Goal: Task Accomplishment & Management: Manage account settings

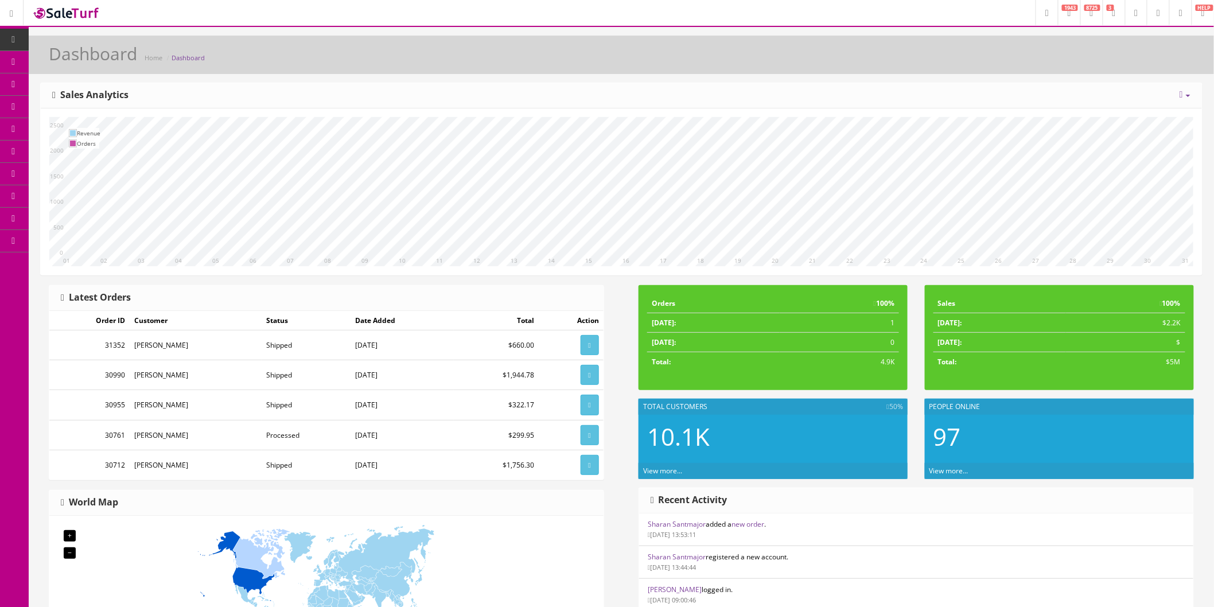
click at [66, 122] on link "Order List" at bounding box center [89, 129] width 121 height 22
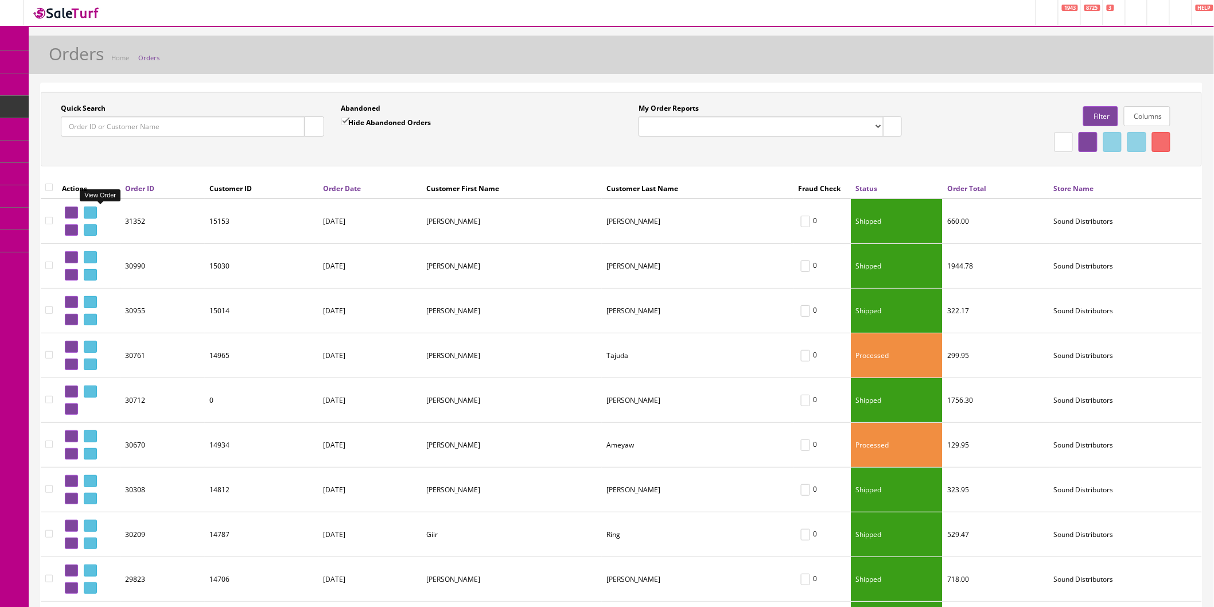
click at [90, 209] on icon at bounding box center [88, 212] width 2 height 6
click at [90, 210] on icon at bounding box center [88, 212] width 2 height 6
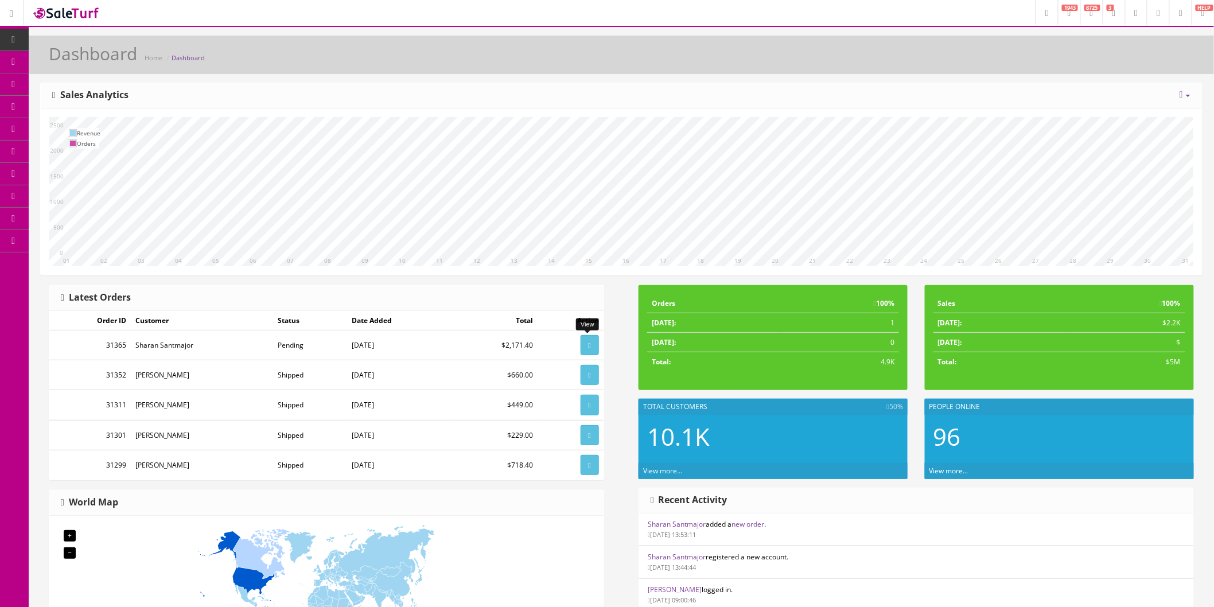
click at [581, 348] on link at bounding box center [590, 345] width 18 height 20
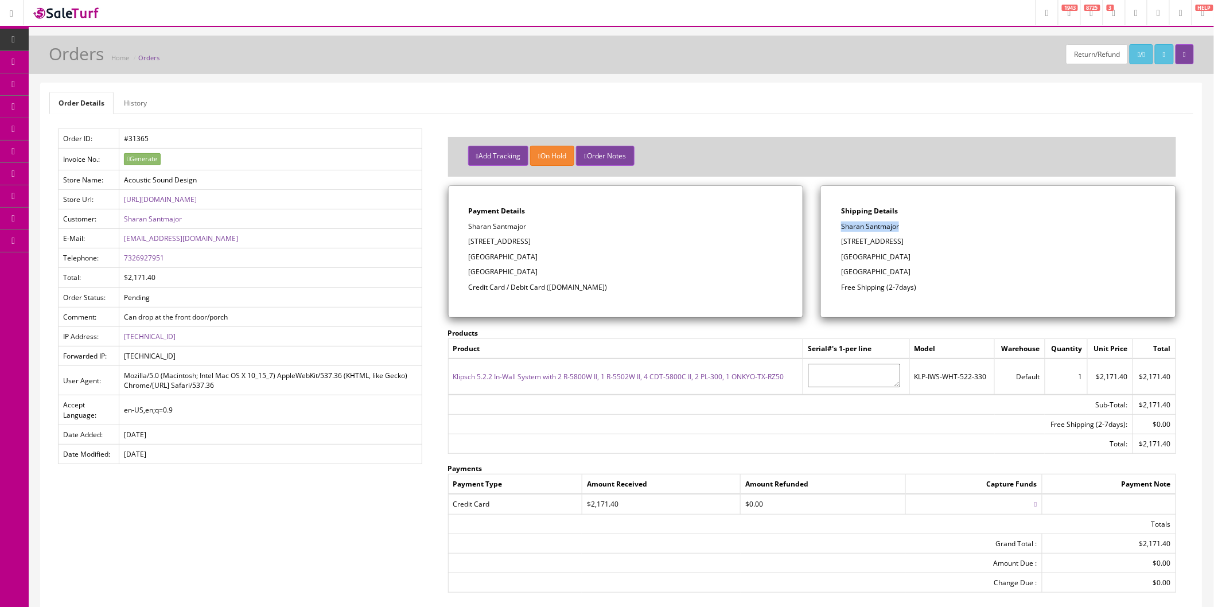
drag, startPoint x: 903, startPoint y: 225, endPoint x: 842, endPoint y: 228, distance: 61.5
click at [842, 228] on p "Sharan Santmajor" at bounding box center [998, 227] width 314 height 10
copy p "Sharan Santmajor"
drag, startPoint x: 905, startPoint y: 239, endPoint x: 842, endPoint y: 242, distance: 63.2
click at [842, 242] on p "[STREET_ADDRESS]" at bounding box center [998, 241] width 314 height 10
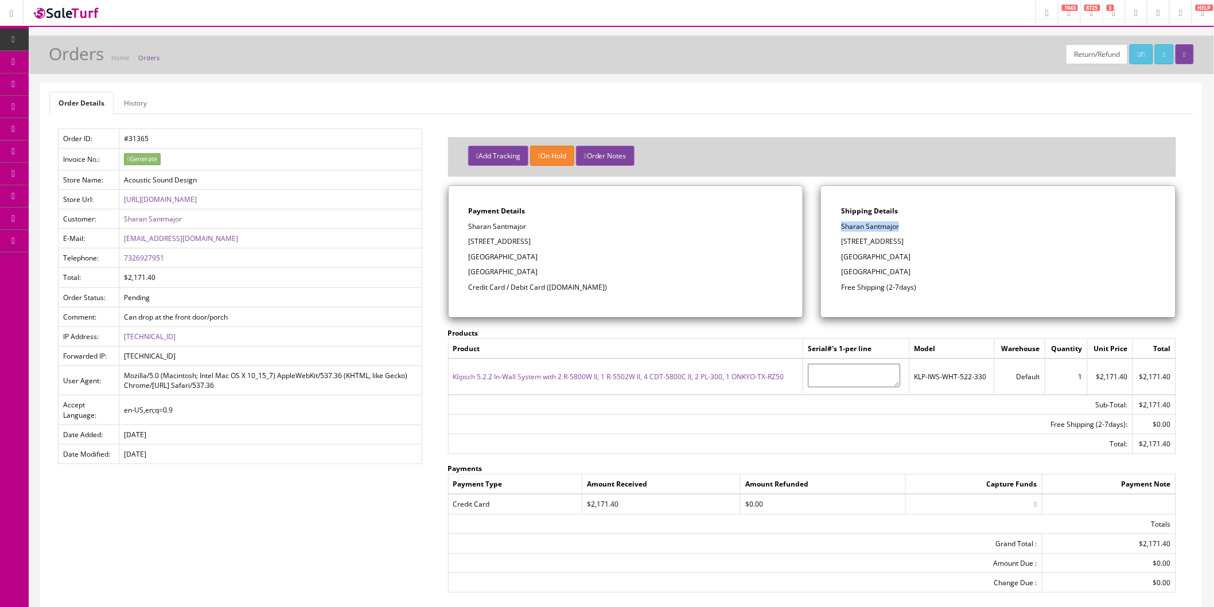
copy p "[STREET_ADDRESS]"
drag, startPoint x: 905, startPoint y: 259, endPoint x: 880, endPoint y: 256, distance: 24.8
click at [880, 256] on p "[GEOGRAPHIC_DATA]" at bounding box center [998, 257] width 314 height 10
copy p "30115"
drag, startPoint x: 170, startPoint y: 254, endPoint x: 123, endPoint y: 259, distance: 46.8
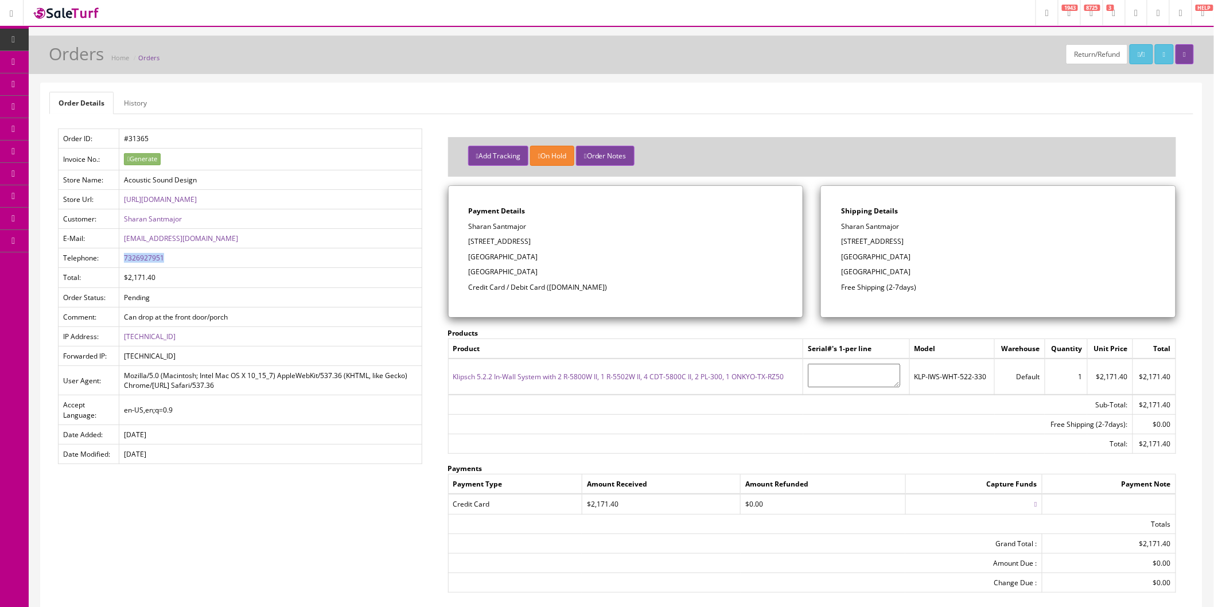
click at [123, 259] on td "7326927951" at bounding box center [270, 258] width 302 height 20
copy link "7326927951"
drag, startPoint x: 220, startPoint y: 236, endPoint x: 122, endPoint y: 242, distance: 98.3
click at [122, 242] on td "[EMAIL_ADDRESS][DOMAIN_NAME]" at bounding box center [270, 239] width 302 height 20
copy link "[EMAIL_ADDRESS][DOMAIN_NAME]"
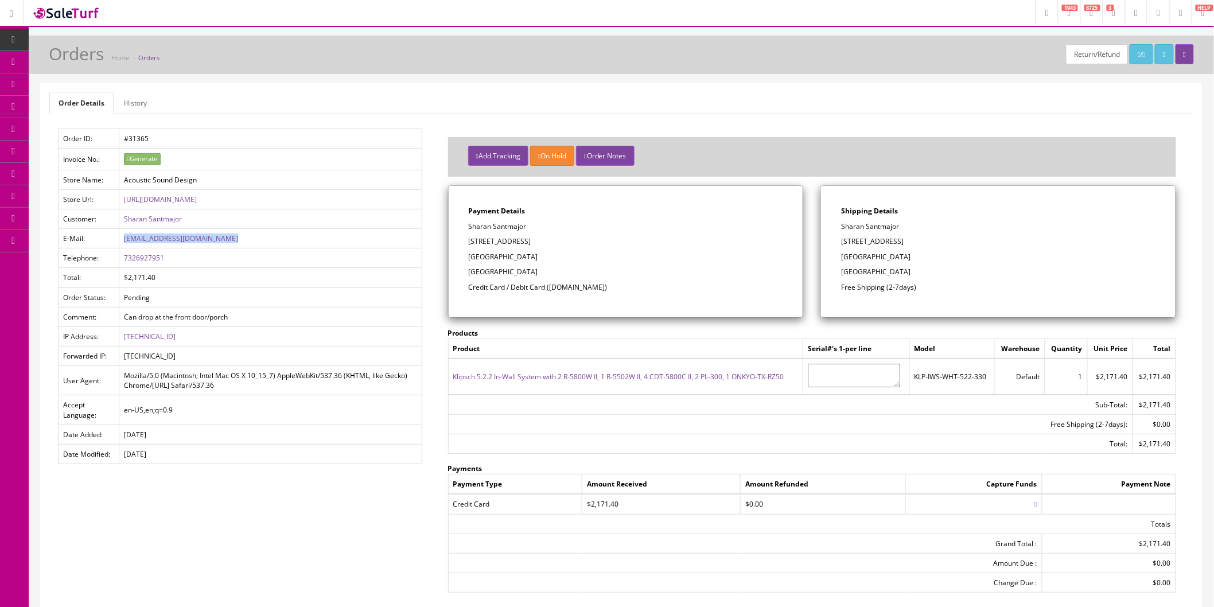
click at [500, 153] on button "Add Tracking" at bounding box center [498, 156] width 60 height 20
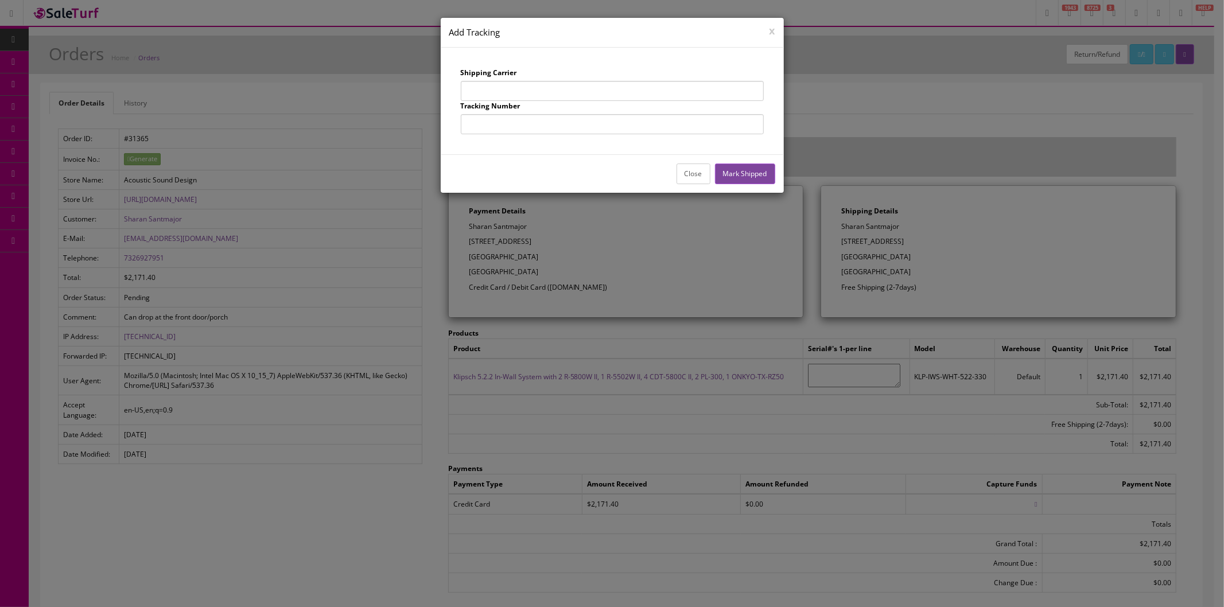
click at [653, 92] on input "text" at bounding box center [612, 91] width 303 height 20
drag, startPoint x: 520, startPoint y: 84, endPoint x: 537, endPoint y: 100, distance: 23.9
click at [520, 84] on input "text" at bounding box center [612, 91] width 303 height 20
type input "UPS"
click at [538, 125] on input "text" at bounding box center [612, 124] width 303 height 20
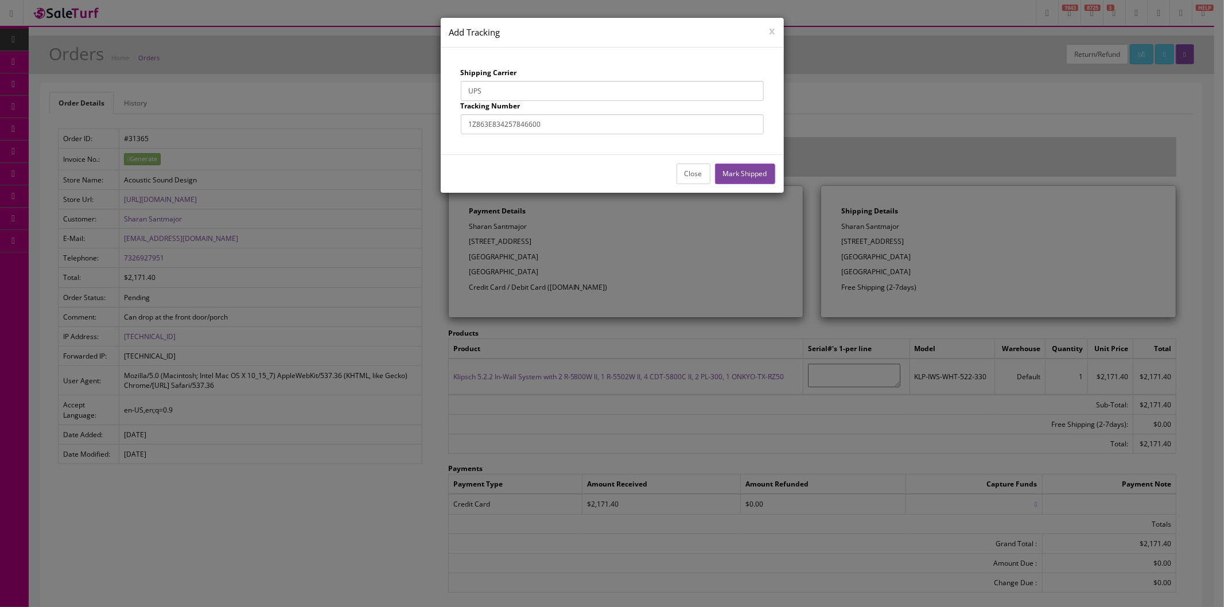
type input "1Z863E834257846600"
click at [770, 169] on button "Mark Shipped" at bounding box center [745, 174] width 60 height 20
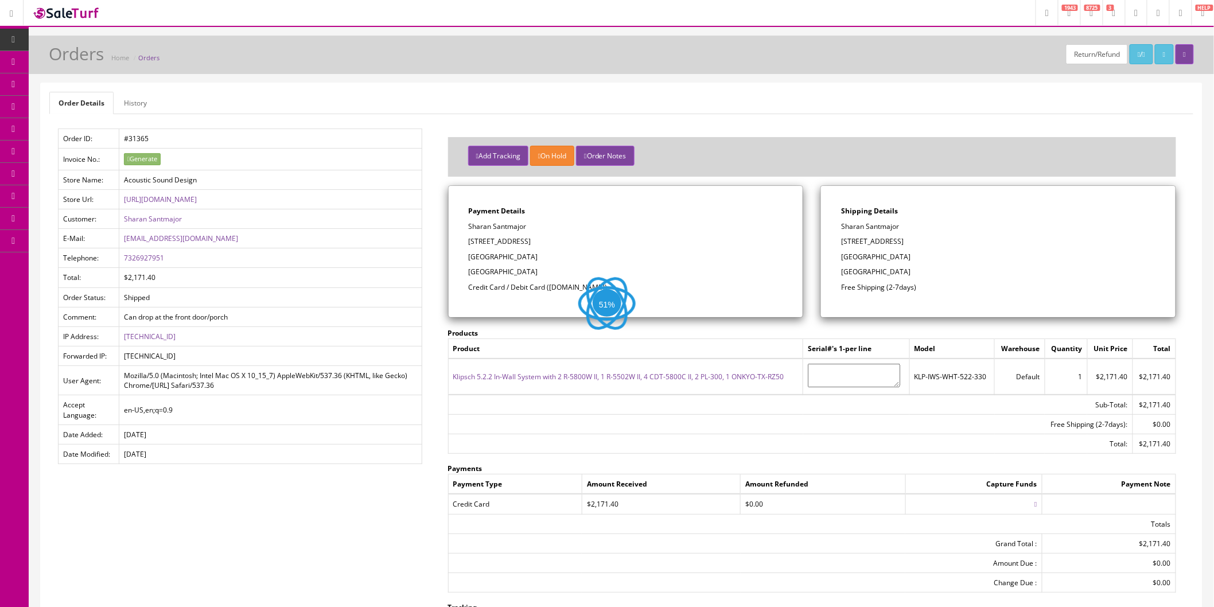
click at [503, 156] on button "Add Tracking" at bounding box center [498, 156] width 60 height 20
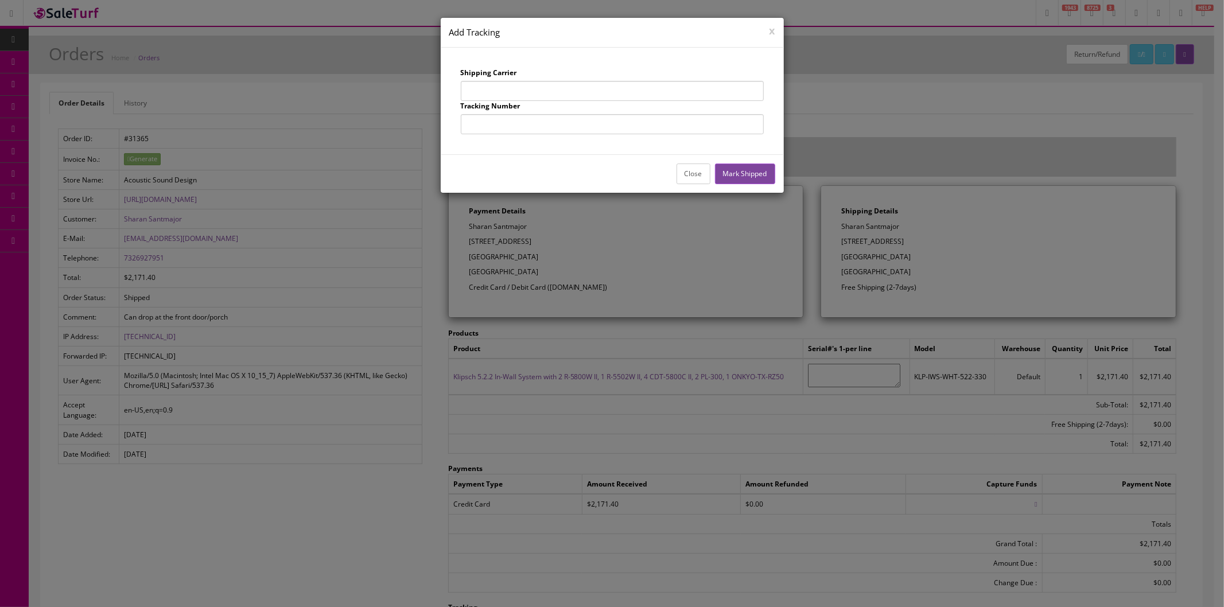
click at [545, 86] on input "text" at bounding box center [612, 91] width 303 height 20
type input "UPS"
click at [548, 125] on input "text" at bounding box center [612, 124] width 303 height 20
type input "1Z863E834257643212"
click at [759, 170] on button "Mark Shipped" at bounding box center [745, 174] width 60 height 20
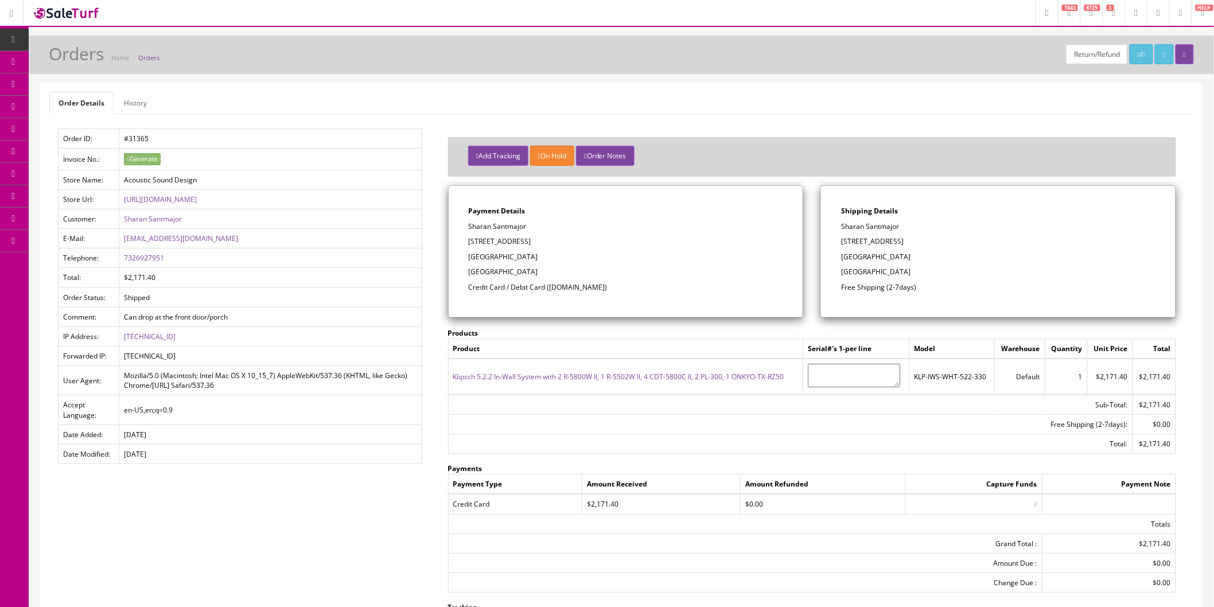
click at [497, 153] on button "Add Tracking" at bounding box center [498, 156] width 60 height 20
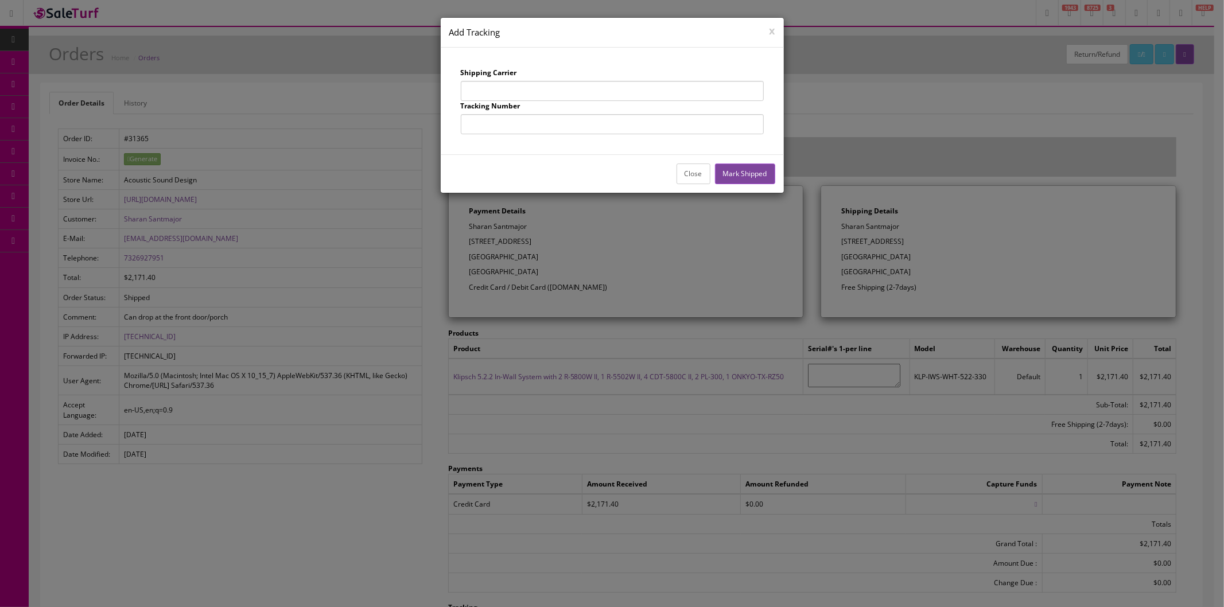
drag, startPoint x: 542, startPoint y: 91, endPoint x: 543, endPoint y: 100, distance: 9.9
click at [542, 91] on input "text" at bounding box center [612, 91] width 303 height 20
type input "UPS"
click at [537, 125] on input "text" at bounding box center [612, 124] width 303 height 20
type input "1Z863E834257236420"
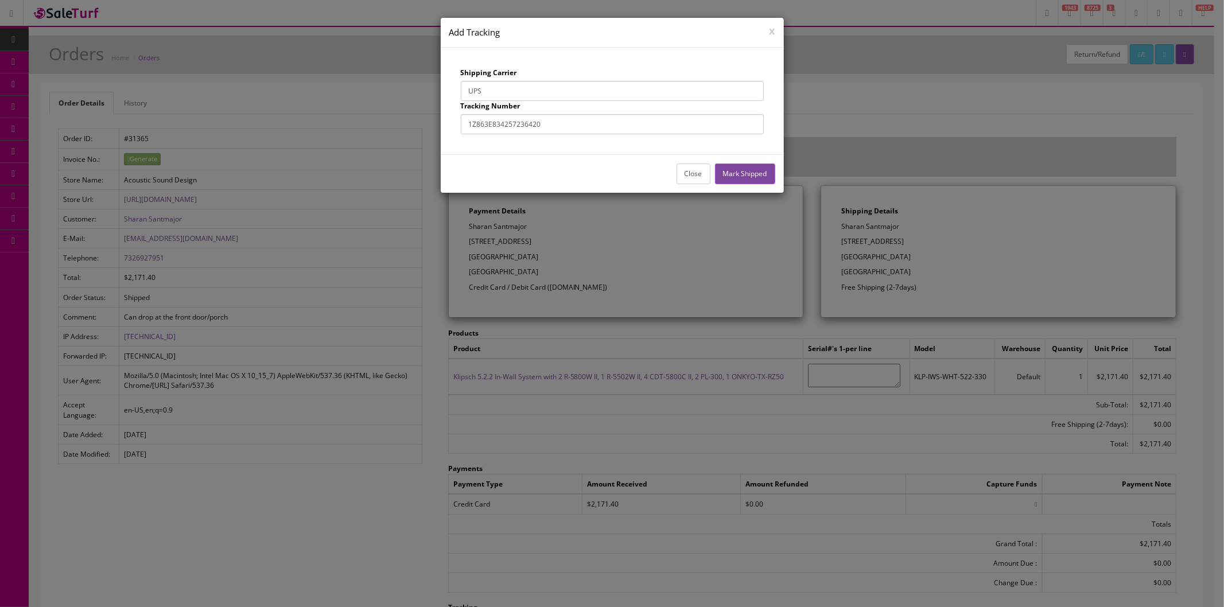
click at [742, 178] on button "Mark Shipped" at bounding box center [745, 174] width 60 height 20
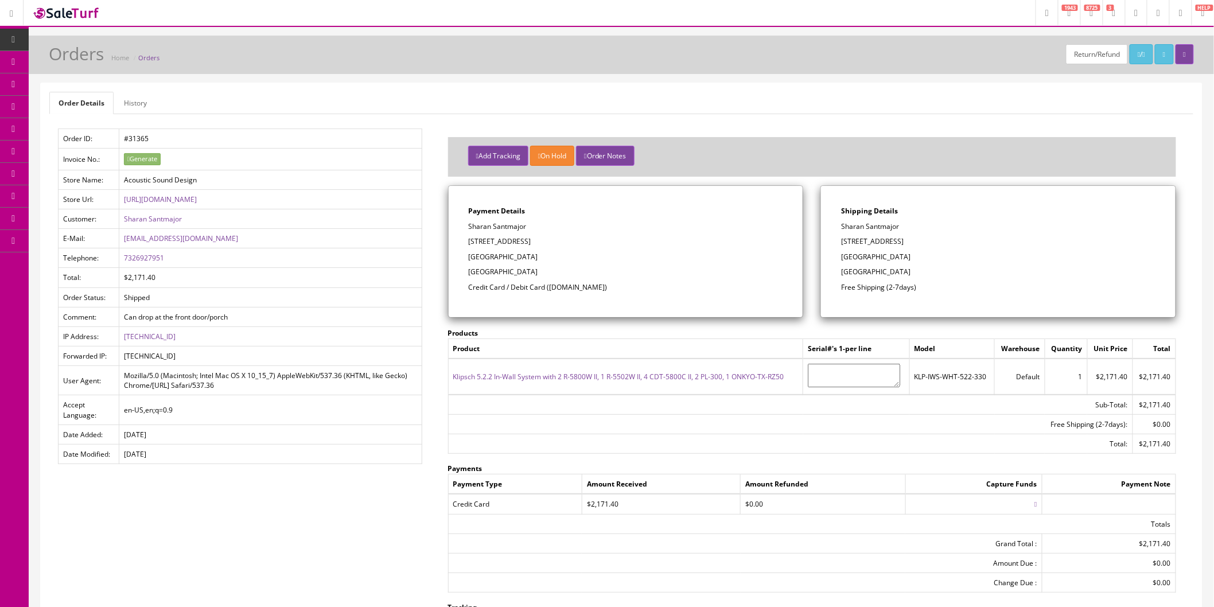
click at [507, 151] on button "Add Tracking" at bounding box center [498, 156] width 60 height 20
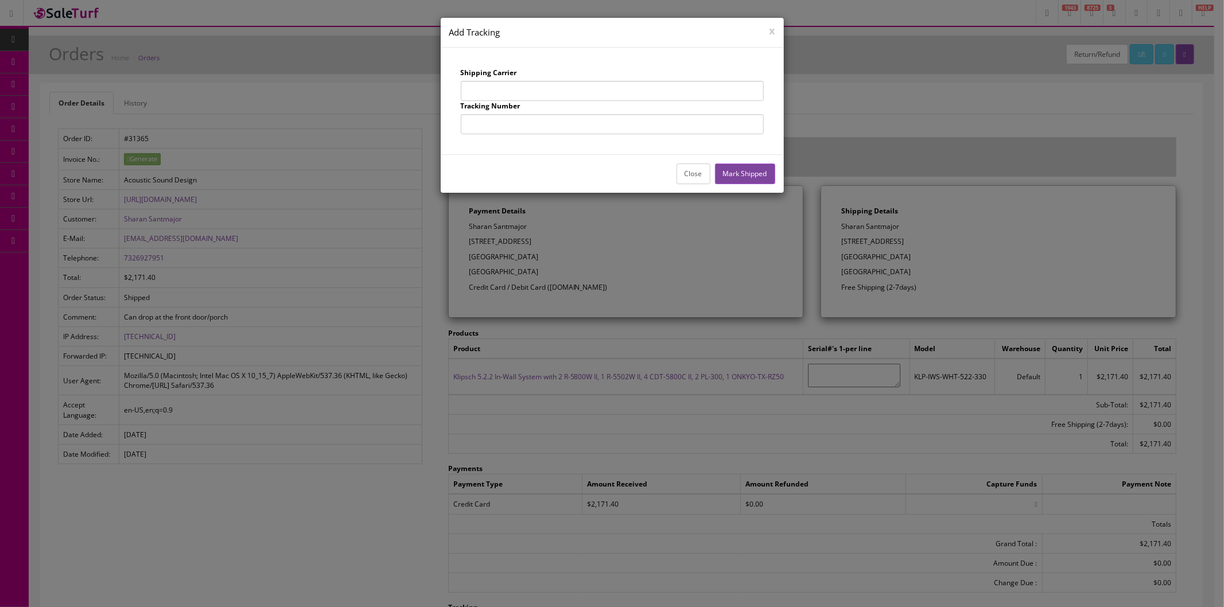
click at [520, 81] on input "text" at bounding box center [612, 91] width 303 height 20
type input "UPS"
click at [544, 127] on input "text" at bounding box center [612, 124] width 303 height 20
click at [770, 29] on button "x" at bounding box center [773, 30] width 6 height 10
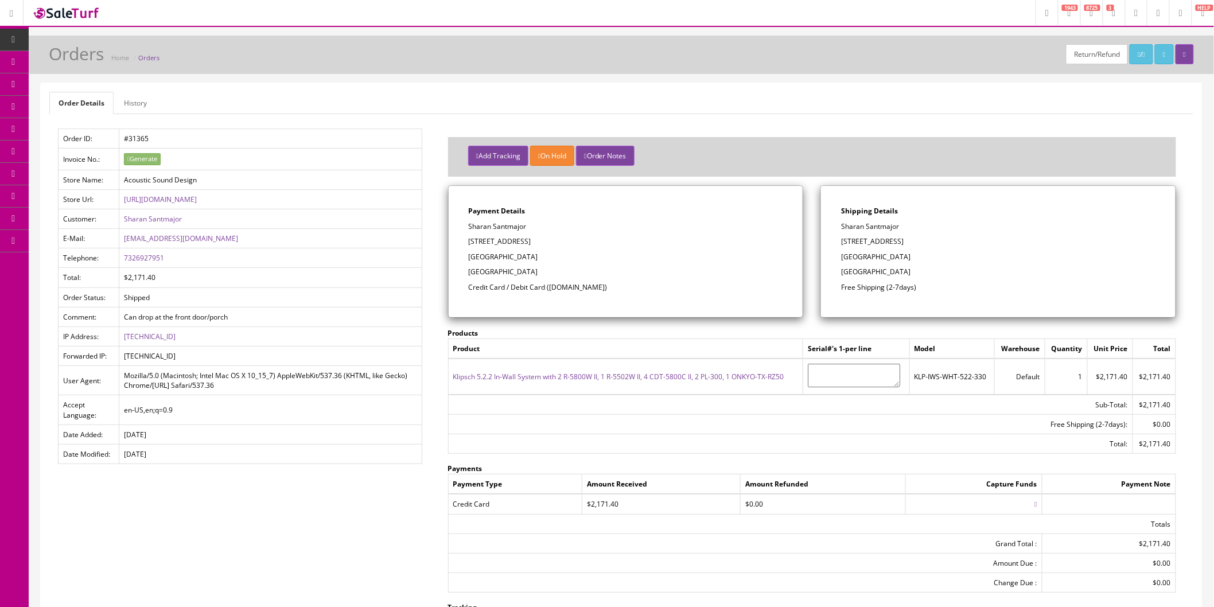
click at [512, 153] on button "Add Tracking" at bounding box center [498, 156] width 60 height 20
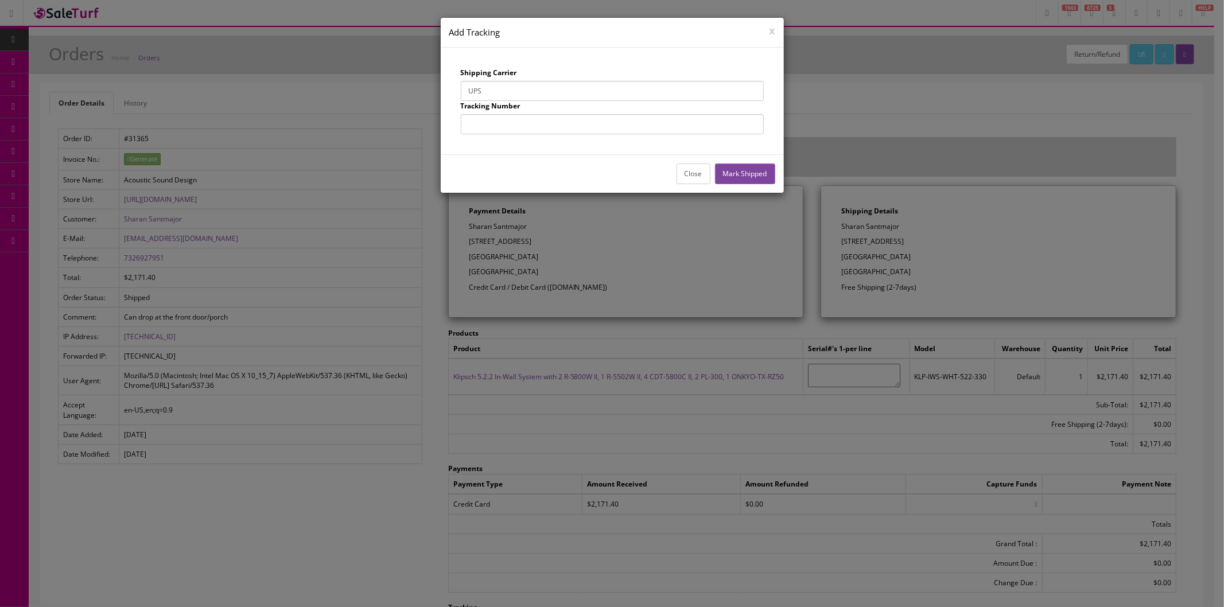
click at [522, 127] on input "text" at bounding box center [612, 124] width 303 height 20
type input "1Z863E834256422239"
click at [737, 174] on button "Mark Shipped" at bounding box center [745, 174] width 60 height 20
click at [514, 72] on label "Shipping Carrier" at bounding box center [489, 73] width 56 height 10
click at [517, 92] on input "text" at bounding box center [612, 91] width 303 height 20
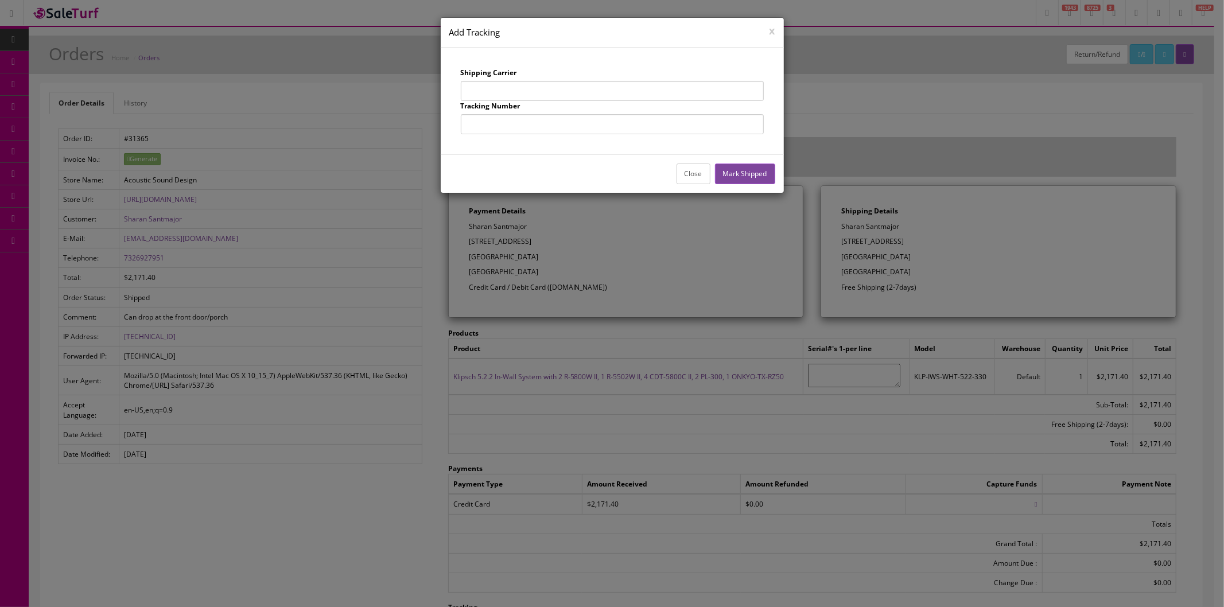
type input "UPS"
drag, startPoint x: 543, startPoint y: 123, endPoint x: 568, endPoint y: 127, distance: 25.5
click at [545, 123] on input "text" at bounding box center [612, 124] width 303 height 20
type input "1Z863E834257756645"
click at [750, 180] on button "Mark Shipped" at bounding box center [745, 174] width 60 height 20
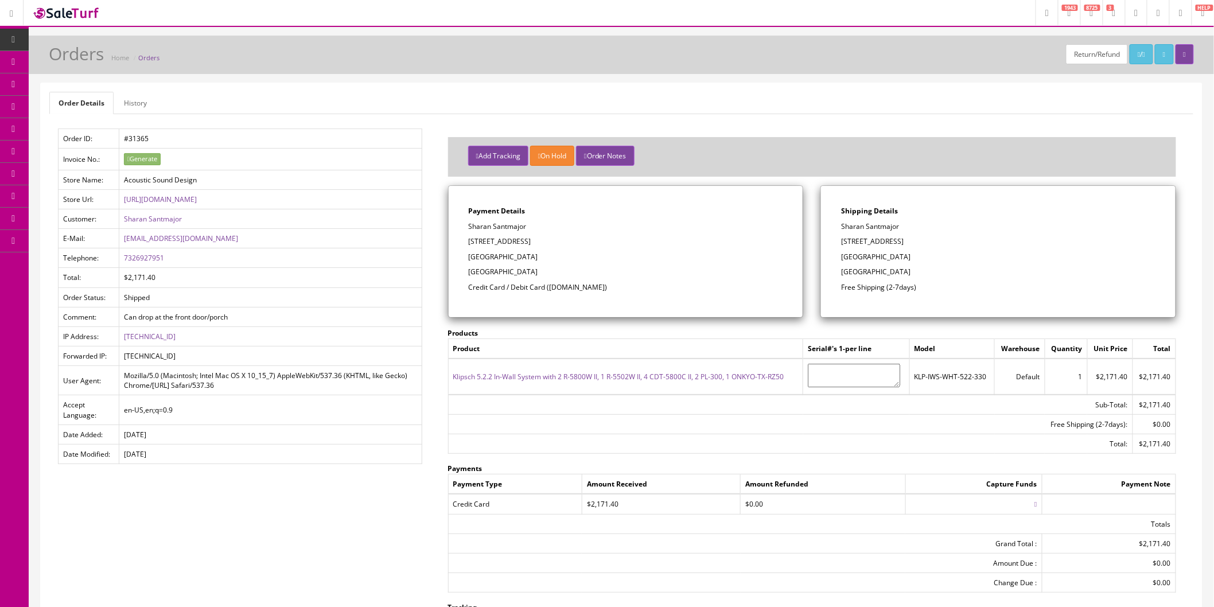
drag, startPoint x: 88, startPoint y: 124, endPoint x: 771, endPoint y: 127, distance: 682.9
click at [88, 124] on span "Order List" at bounding box center [84, 129] width 32 height 10
